Goal: Find specific page/section

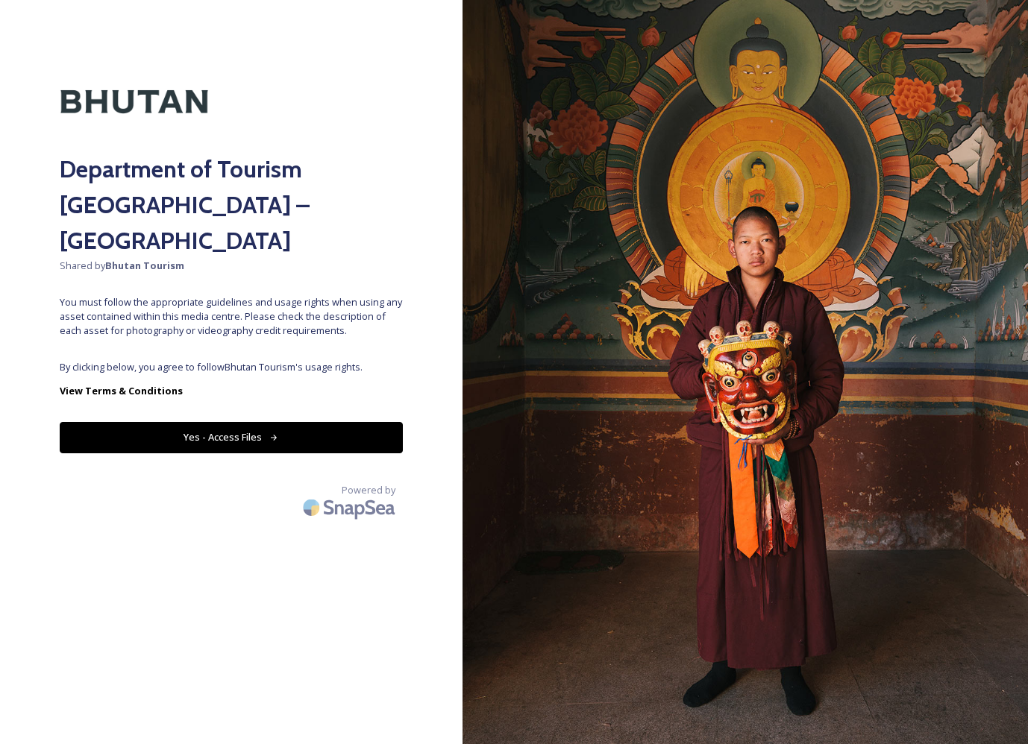
click at [283, 422] on button "Yes - Access Files" at bounding box center [231, 437] width 343 height 31
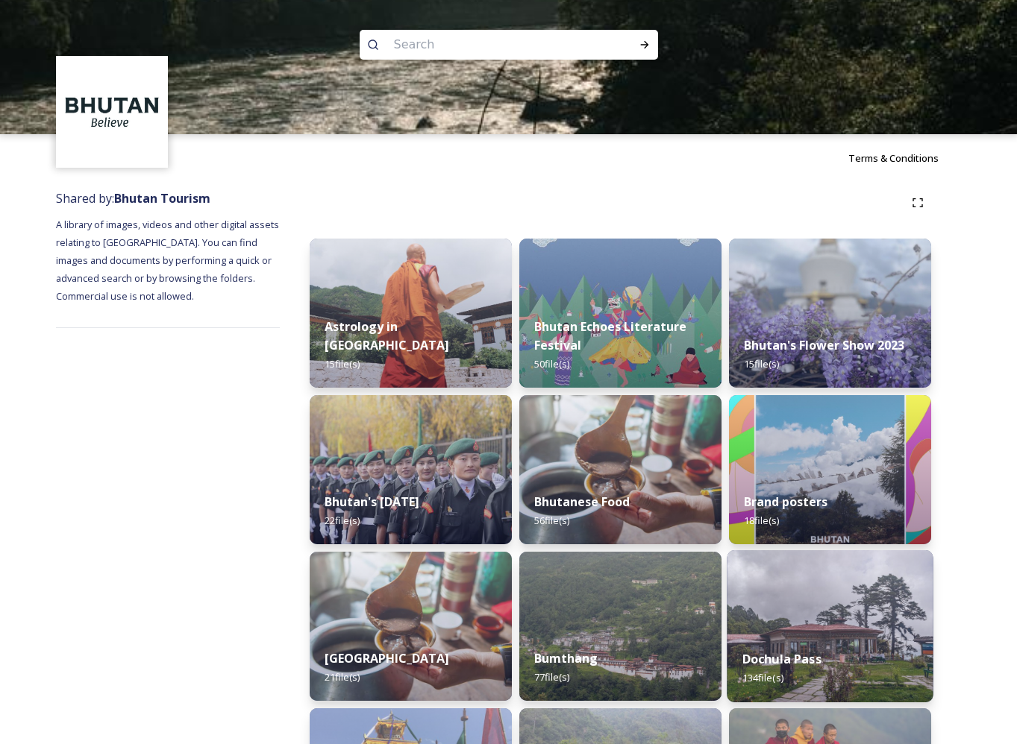
click at [879, 635] on img at bounding box center [829, 626] width 206 height 152
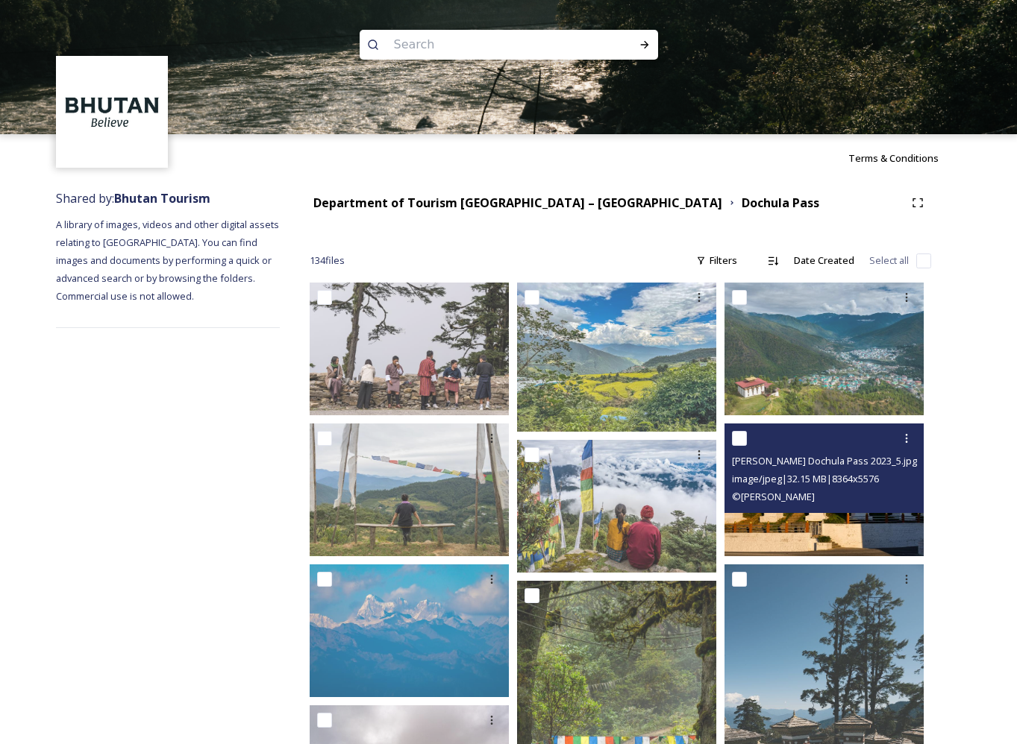
click at [798, 540] on img at bounding box center [823, 490] width 199 height 133
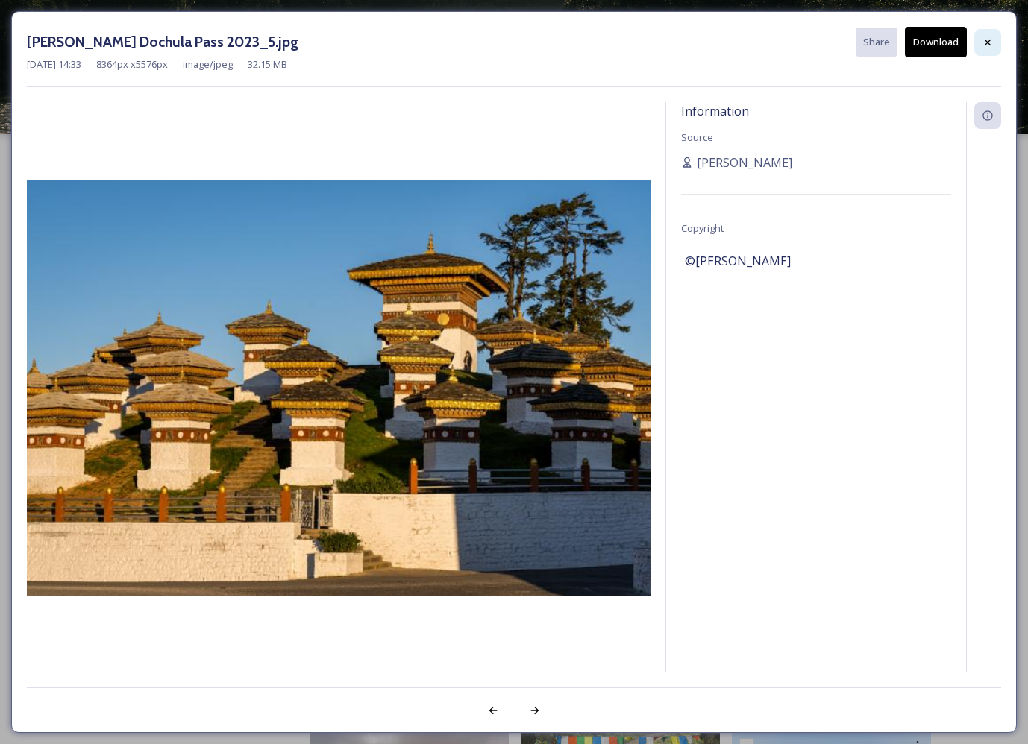
click at [994, 48] on div at bounding box center [987, 42] width 27 height 27
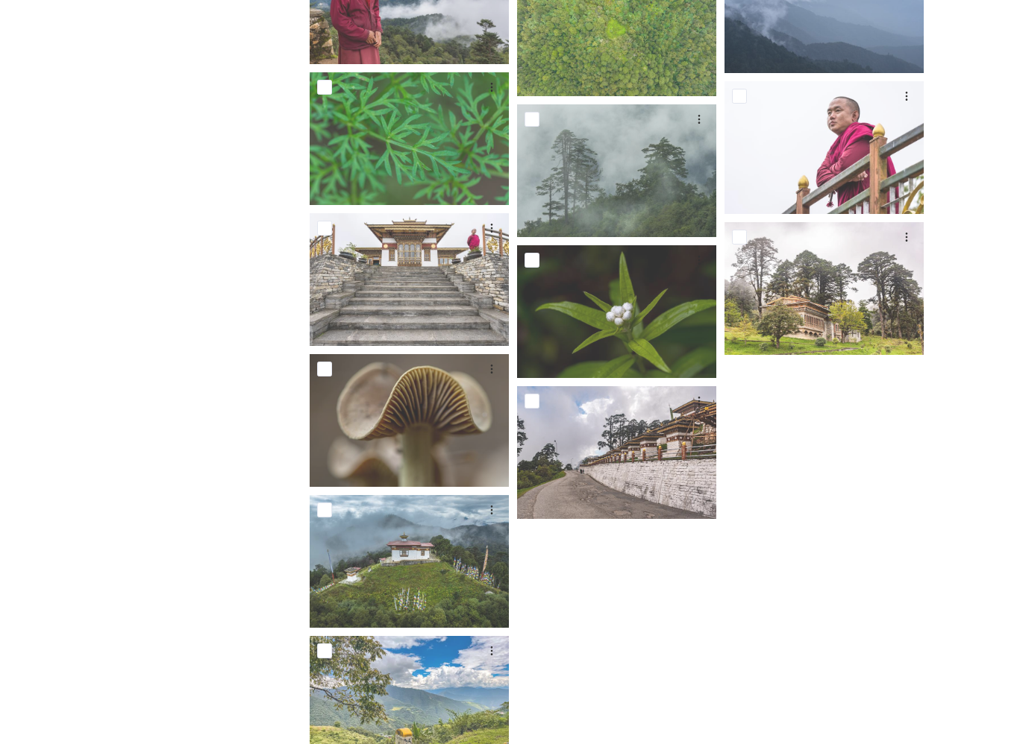
scroll to position [6777, 0]
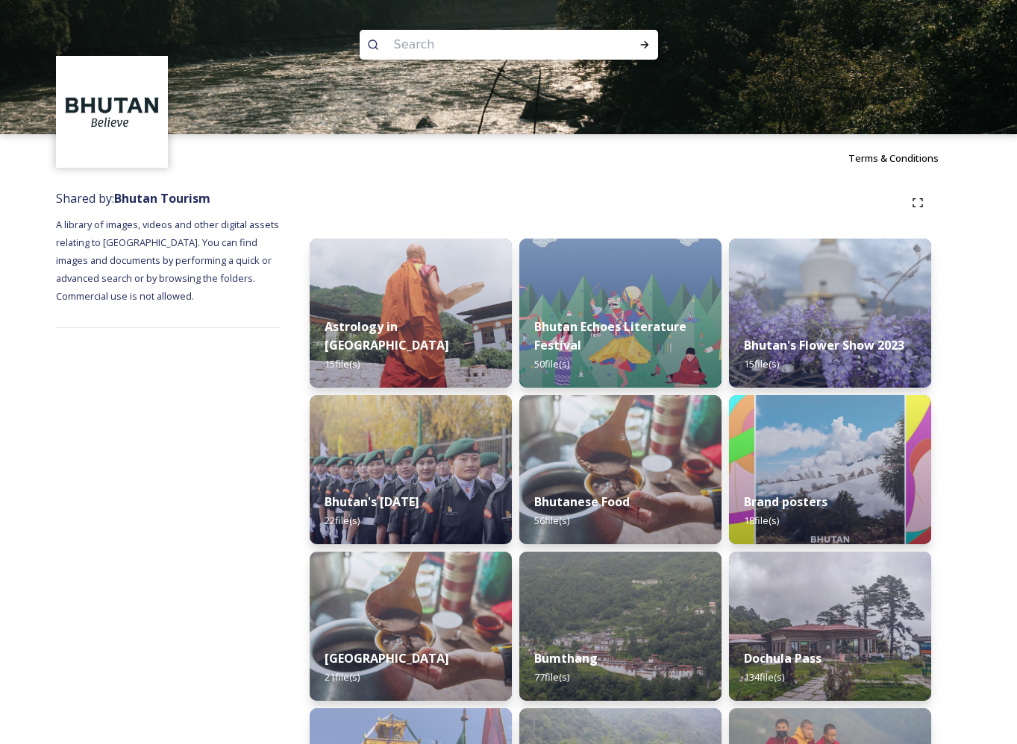
click at [548, 53] on input at bounding box center [488, 44] width 204 height 33
type input "dochula"
click at [640, 45] on icon at bounding box center [644, 45] width 12 height 12
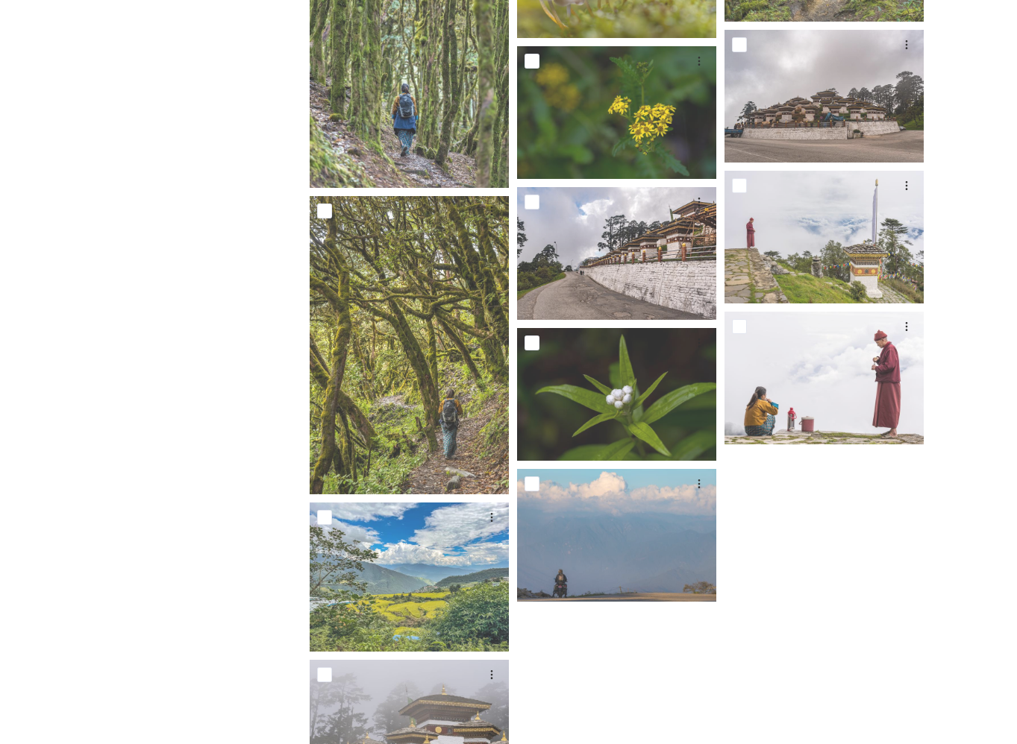
scroll to position [910, 0]
